Goal: Navigation & Orientation: Find specific page/section

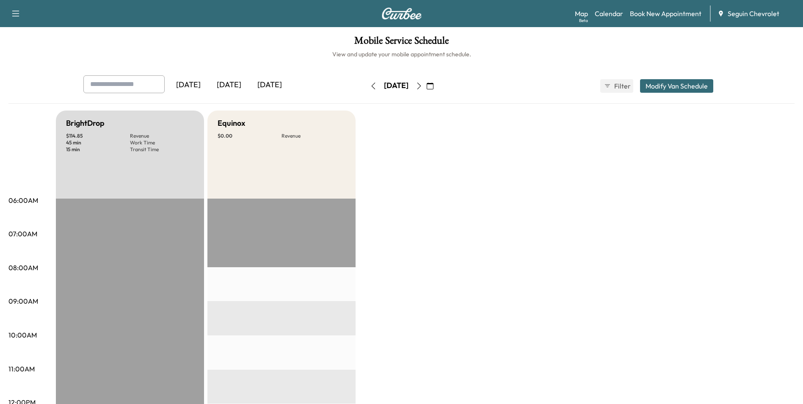
click at [260, 83] on div "[DATE]" at bounding box center [269, 84] width 41 height 19
click at [583, 15] on link "Map Beta" at bounding box center [581, 13] width 13 height 10
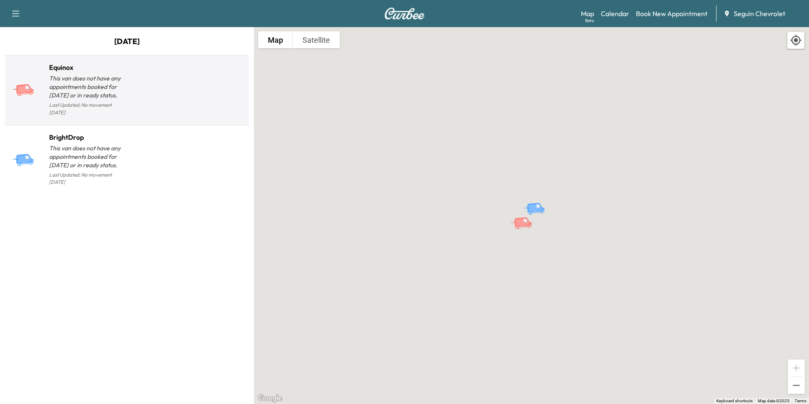
click at [50, 88] on p "This van does not have any appointments booked for [DATE] or in ready status." at bounding box center [88, 86] width 78 height 25
click at [56, 88] on p "This van does not have any appointments booked for [DATE] or in ready status." at bounding box center [88, 86] width 78 height 25
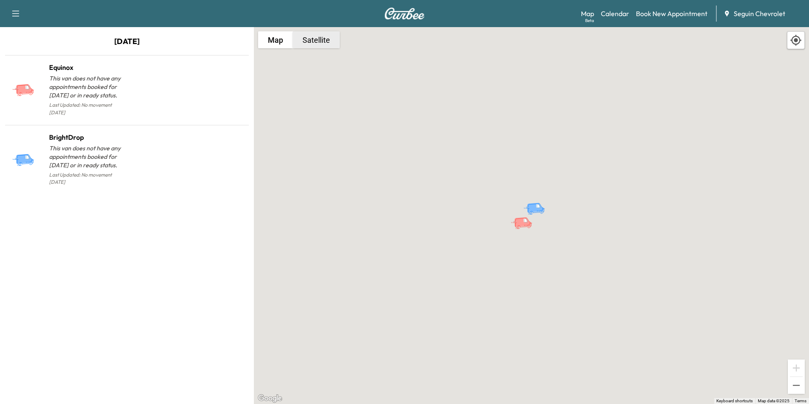
click at [309, 46] on button "Satellite" at bounding box center [316, 39] width 47 height 17
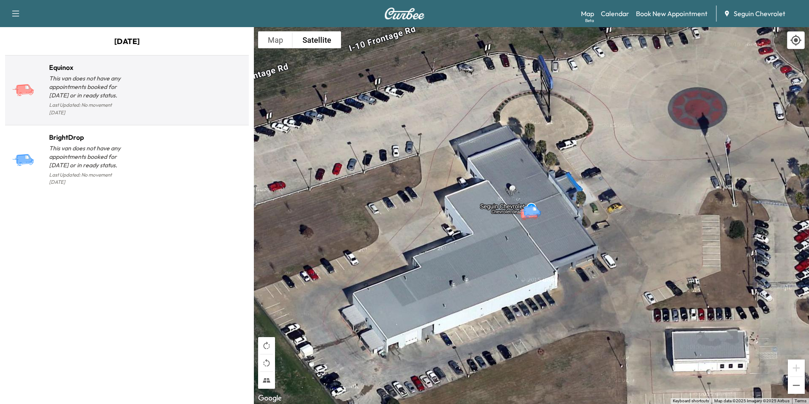
click at [97, 92] on p "This van does not have any appointments booked for [DATE] or in ready status." at bounding box center [88, 86] width 78 height 25
